Goal: Entertainment & Leisure: Consume media (video, audio)

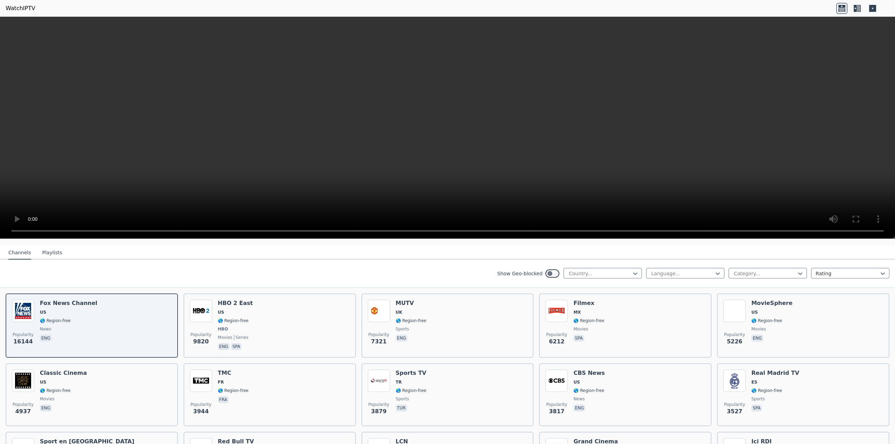
scroll to position [35, 0]
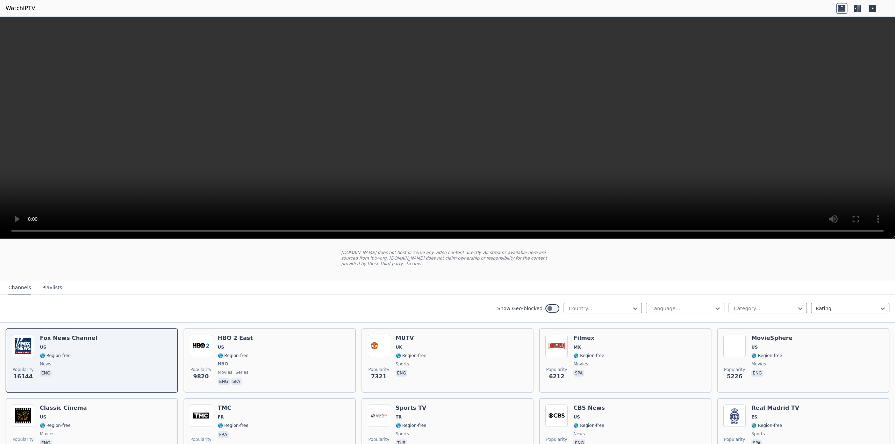
click at [665, 309] on div at bounding box center [682, 308] width 64 height 7
click at [668, 309] on div at bounding box center [682, 308] width 64 height 7
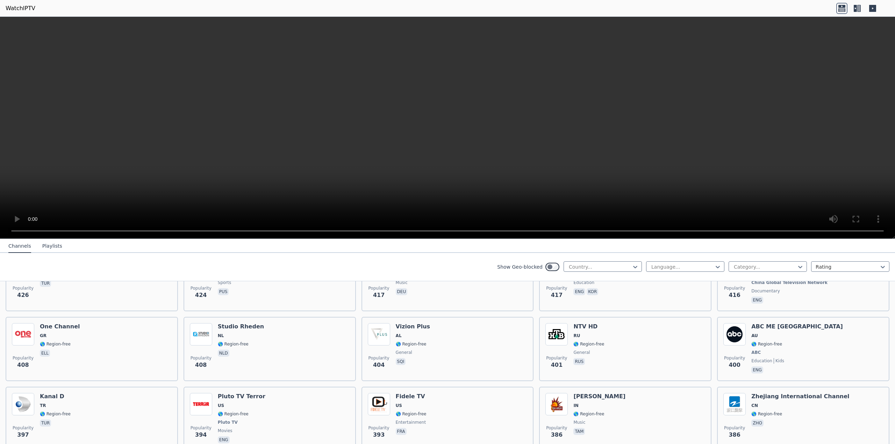
scroll to position [3035, 0]
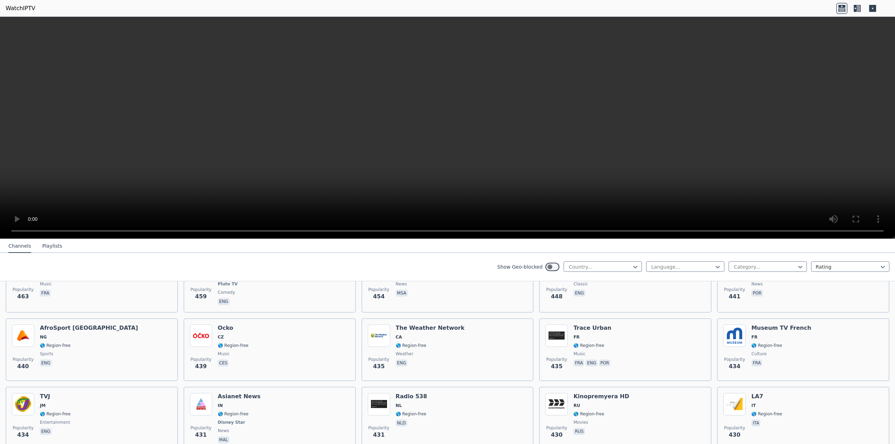
click at [52, 242] on button "Playlists" at bounding box center [52, 246] width 20 height 13
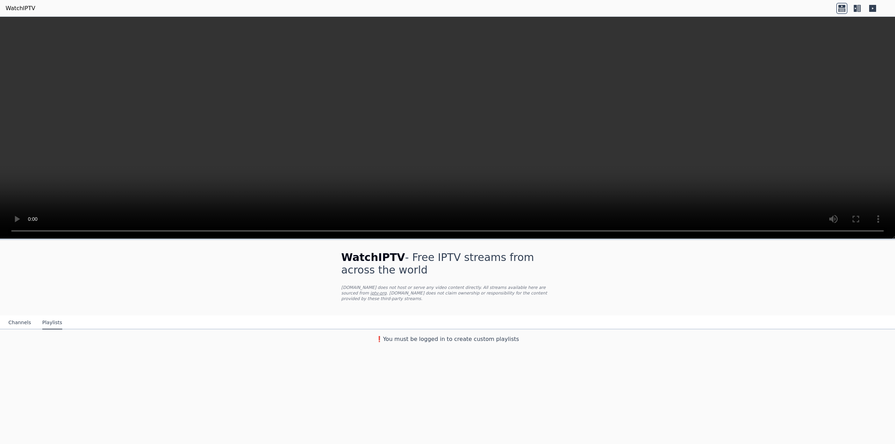
click at [23, 322] on button "Channels" at bounding box center [19, 322] width 23 height 13
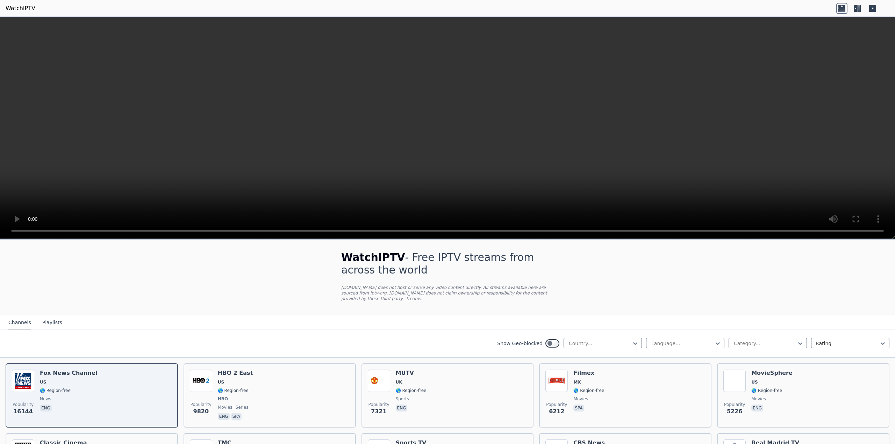
click at [19, 10] on link "WatchIPTV" at bounding box center [21, 8] width 30 height 8
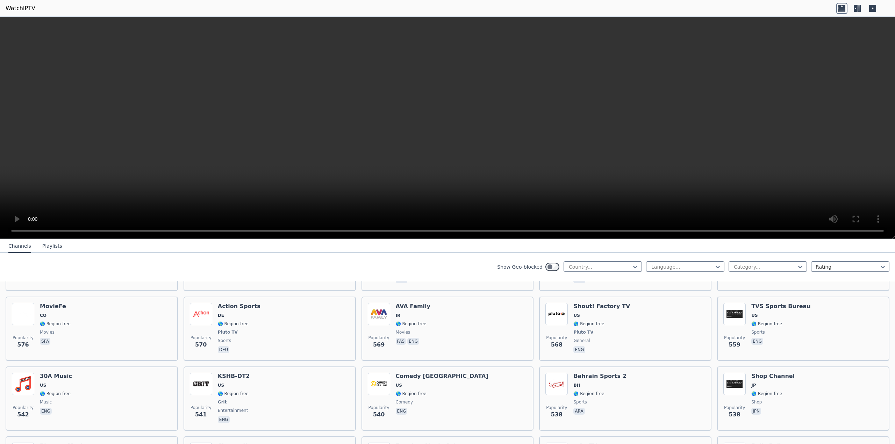
scroll to position [2673, 0]
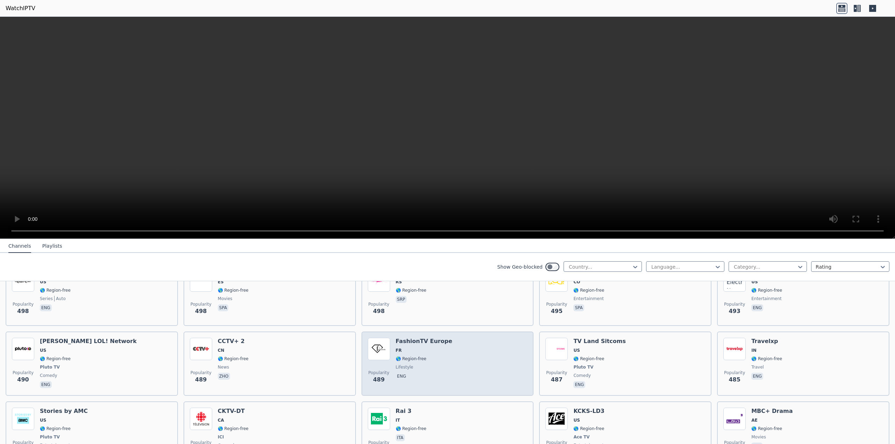
click at [425, 344] on h6 "FashionTV Europe" at bounding box center [424, 341] width 57 height 7
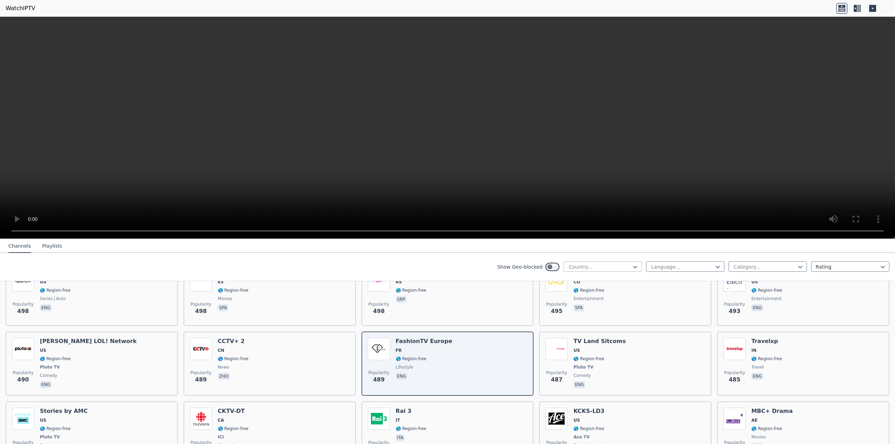
click at [614, 268] on div at bounding box center [600, 267] width 64 height 7
click at [593, 303] on div "[GEOGRAPHIC_DATA]" at bounding box center [602, 296] width 78 height 13
click at [674, 265] on div at bounding box center [682, 267] width 64 height 7
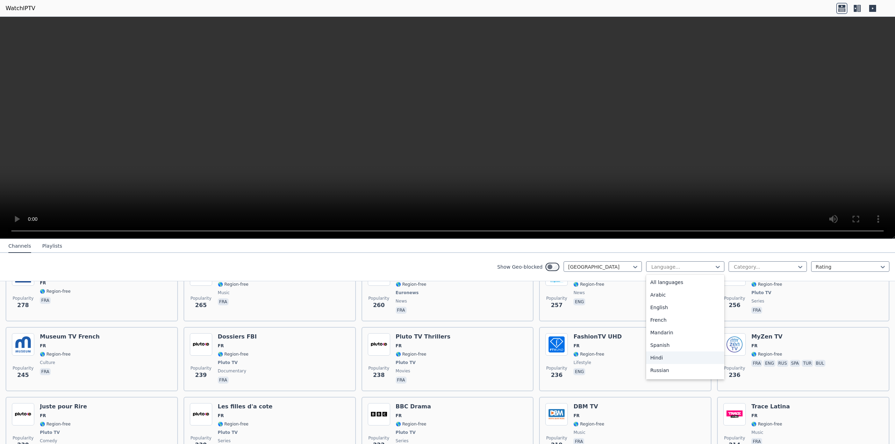
scroll to position [419, 0]
